Goal: Task Accomplishment & Management: Manage account settings

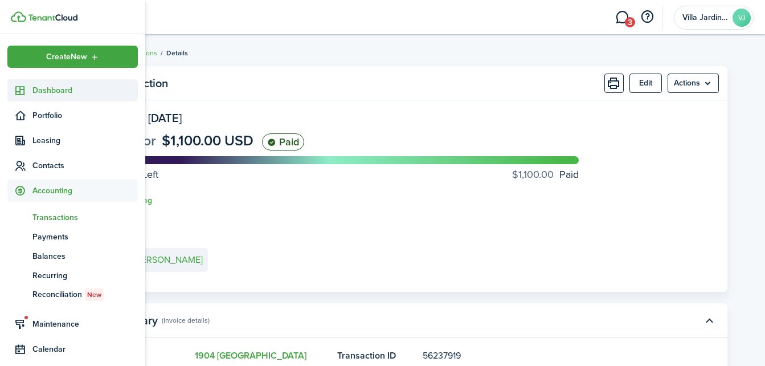
click at [38, 95] on span "Dashboard" at bounding box center [84, 90] width 105 height 12
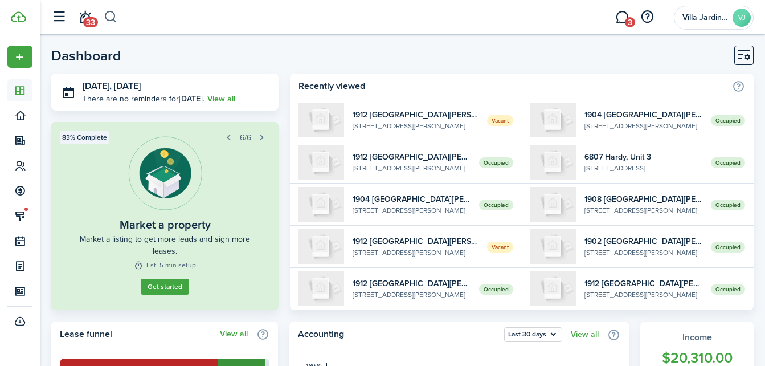
click at [111, 15] on button "button" at bounding box center [111, 16] width 14 height 19
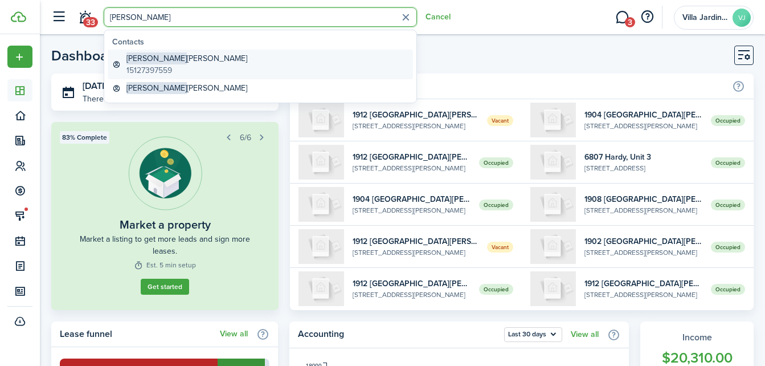
type input "[PERSON_NAME]"
click at [166, 66] on global-search-item-description "15127397559" at bounding box center [186, 70] width 121 height 12
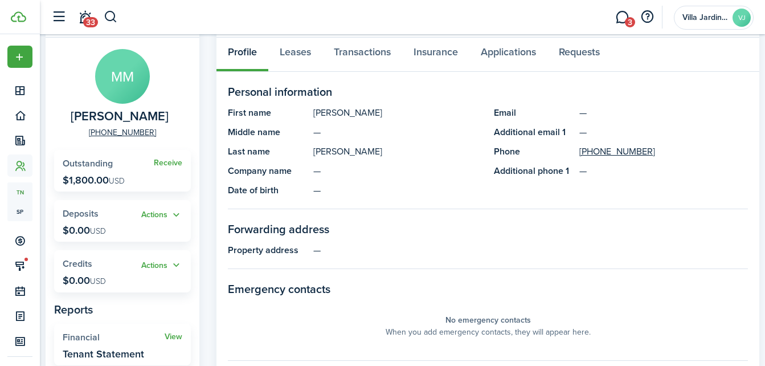
scroll to position [32, 0]
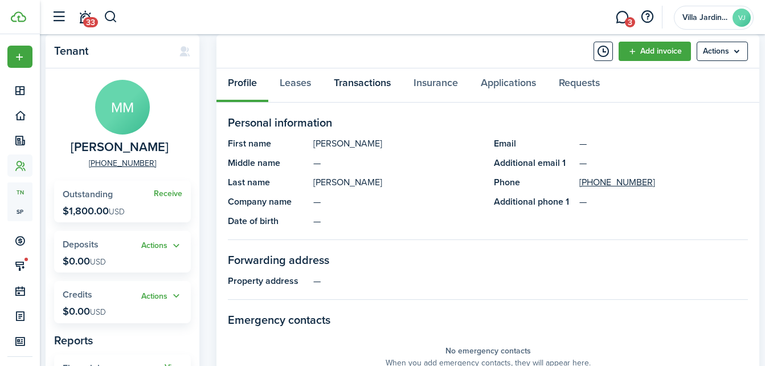
click at [371, 80] on link "Transactions" at bounding box center [362, 85] width 80 height 34
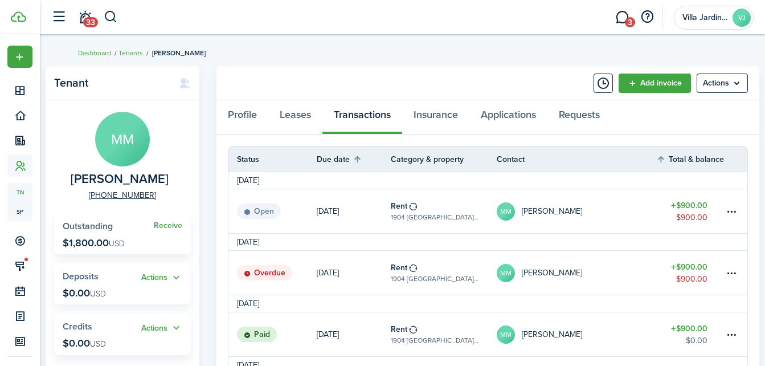
click at [389, 276] on link "[DATE]" at bounding box center [354, 273] width 74 height 44
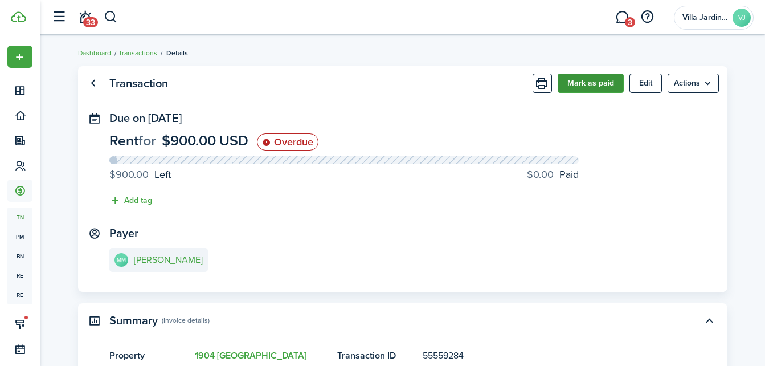
click at [590, 91] on button "Mark as paid" at bounding box center [591, 82] width 66 height 19
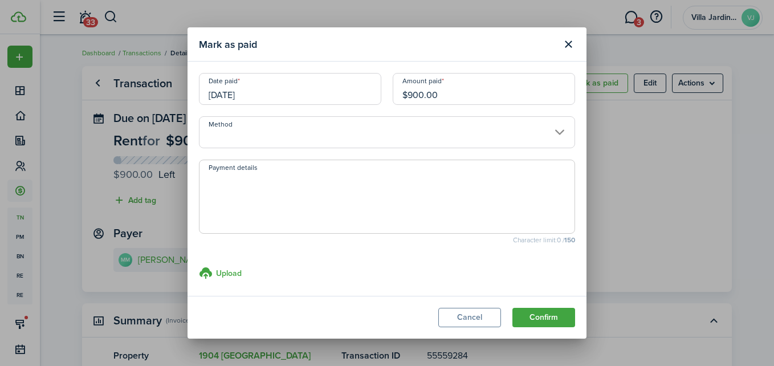
click at [300, 129] on input "Method" at bounding box center [387, 132] width 376 height 32
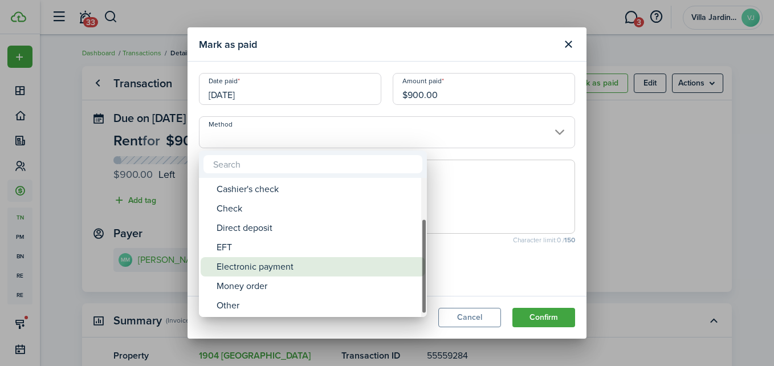
click at [274, 275] on div "Electronic payment" at bounding box center [317, 266] width 202 height 19
type input "Electronic payment"
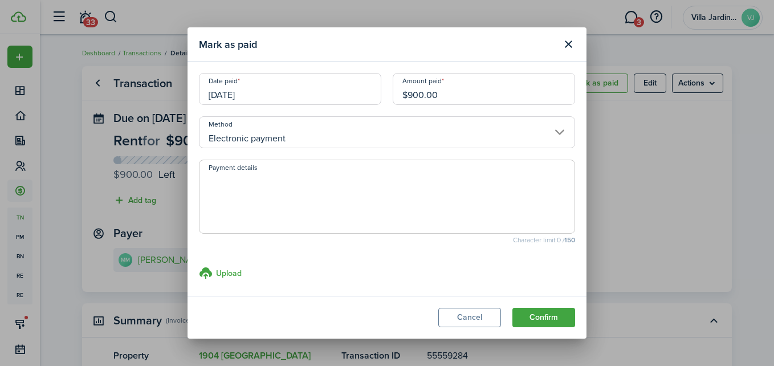
click at [254, 194] on textarea "Payment details" at bounding box center [386, 200] width 375 height 55
click at [425, 201] on textarea "paid zelle 10/02" at bounding box center [386, 200] width 375 height 55
type textarea "paid zelle 10/02"
click at [545, 317] on button "Confirm" at bounding box center [543, 317] width 63 height 19
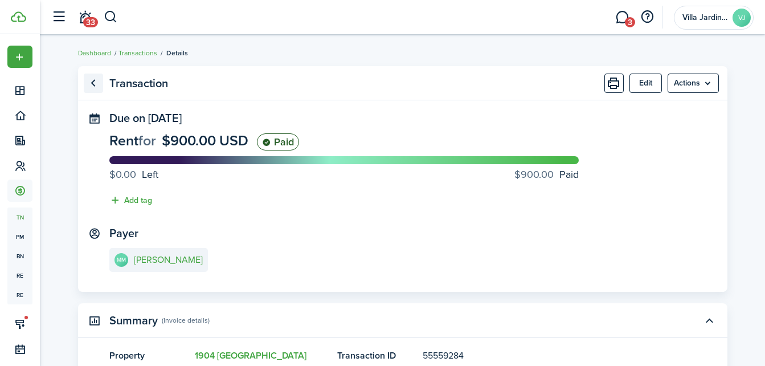
click at [93, 81] on link "Go back" at bounding box center [93, 82] width 19 height 19
